Goal: Ask a question

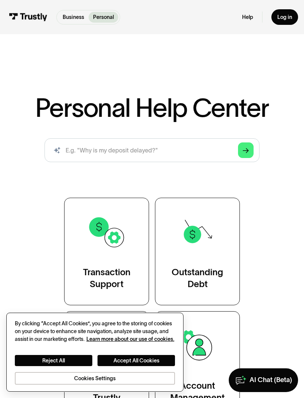
click at [164, 354] on div "Reject All Accept All Cookies Cookies Settings" at bounding box center [95, 364] width 160 height 42
click at [161, 371] on div "Reject All Accept All Cookies Cookies Settings" at bounding box center [95, 370] width 160 height 30
click at [162, 361] on button "Accept All Cookies" at bounding box center [137, 360] width 78 height 11
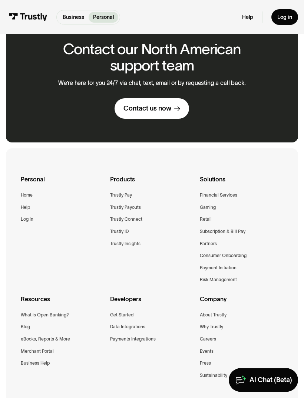
scroll to position [675, 0]
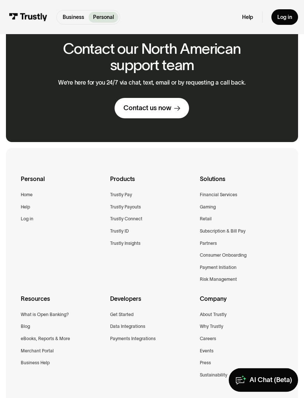
click at [163, 104] on div "Contact us now" at bounding box center [148, 108] width 48 height 9
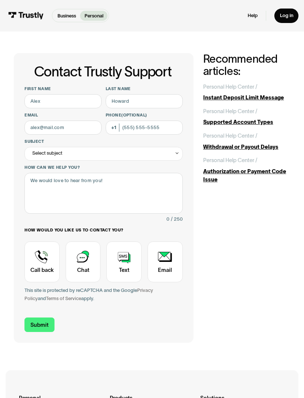
click at [45, 155] on div "Select subject" at bounding box center [47, 153] width 30 height 8
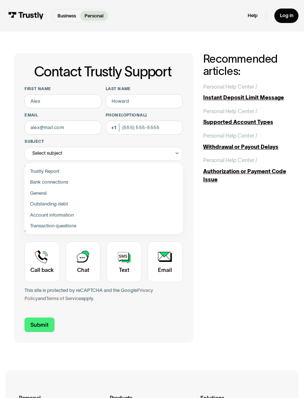
click at [35, 181] on div "Contact Trustly Support" at bounding box center [103, 182] width 153 height 11
type input "**********"
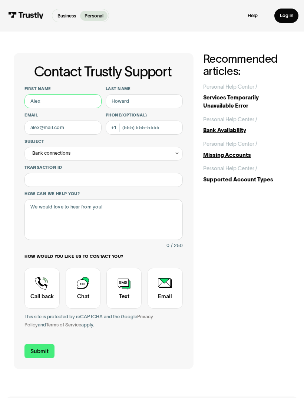
click at [35, 101] on input "First name" at bounding box center [63, 101] width 77 height 14
type input "[PERSON_NAME]"
click at [166, 100] on input "Last name" at bounding box center [144, 101] width 77 height 14
type input "Andes"
click at [39, 349] on input "Submit" at bounding box center [40, 351] width 30 height 14
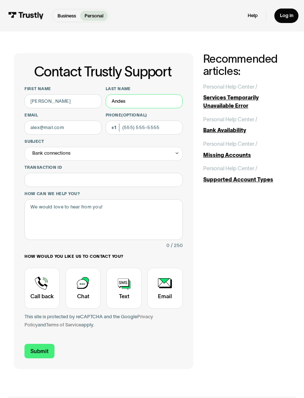
click at [166, 107] on input "Andes" at bounding box center [144, 101] width 77 height 14
type input "[PERSON_NAME]"
click at [45, 127] on input "Email" at bounding box center [63, 128] width 77 height 14
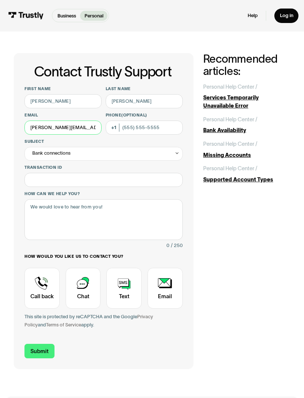
type input "[PERSON_NAME][EMAIL_ADDRESS][PERSON_NAME][DOMAIN_NAME]"
click at [168, 128] on input "Phone (Optional)" at bounding box center [144, 128] width 77 height 14
type input "[PHONE_NUMBER]"
click at [179, 153] on icon "Contact Trustly Support" at bounding box center [177, 153] width 5 height 5
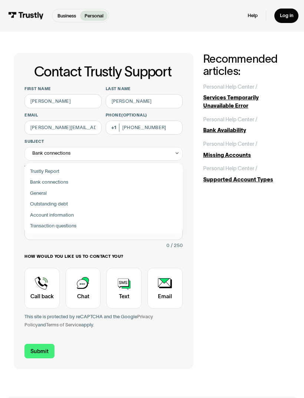
click at [215, 209] on div "**********" at bounding box center [152, 211] width 277 height 316
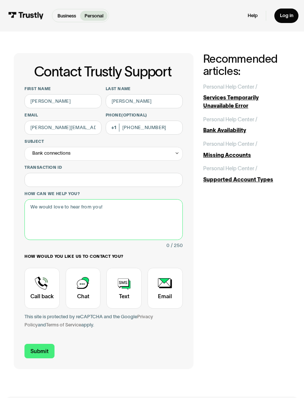
click at [157, 215] on textarea "How can we help you?" at bounding box center [104, 219] width 158 height 41
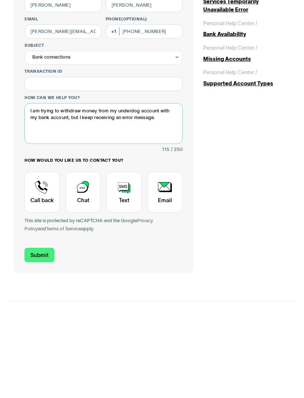
type textarea "I am trying to withdraw money from my underdog account with my bank account, bu…"
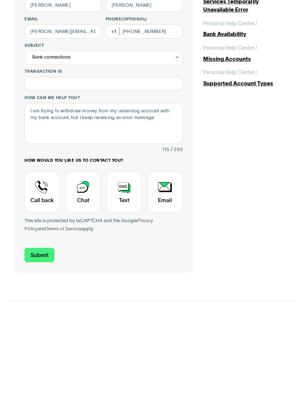
click at [98, 268] on div "Contact Trustly Support" at bounding box center [83, 288] width 35 height 41
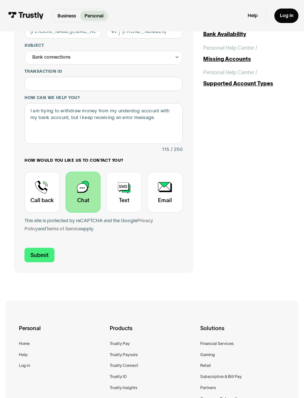
click at [48, 252] on input "Submit" at bounding box center [40, 255] width 30 height 14
type input "[PHONE_NUMBER]"
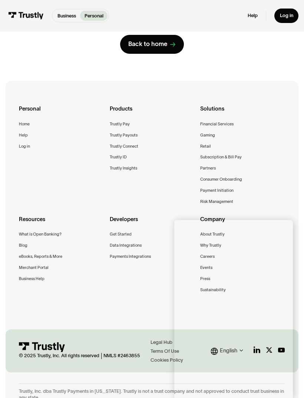
scroll to position [109, 0]
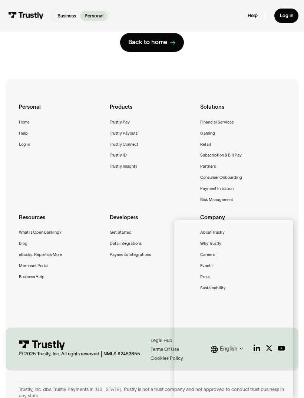
click at [303, 229] on div "**********" at bounding box center [152, 148] width 304 height 514
